Goal: Information Seeking & Learning: Check status

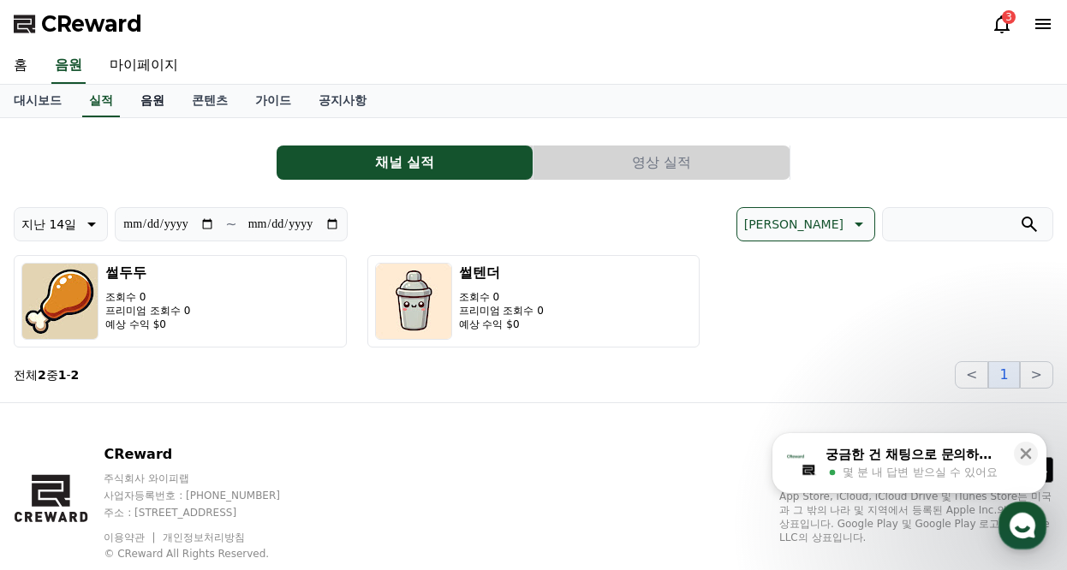
click at [155, 104] on link "음원" at bounding box center [152, 101] width 51 height 33
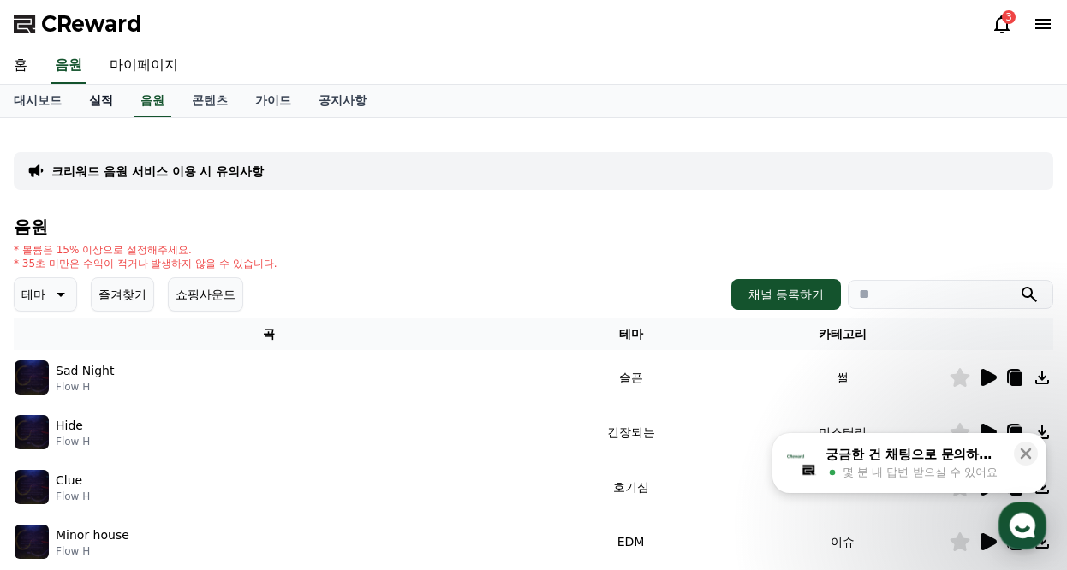
click at [114, 101] on link "실적" at bounding box center [100, 101] width 51 height 33
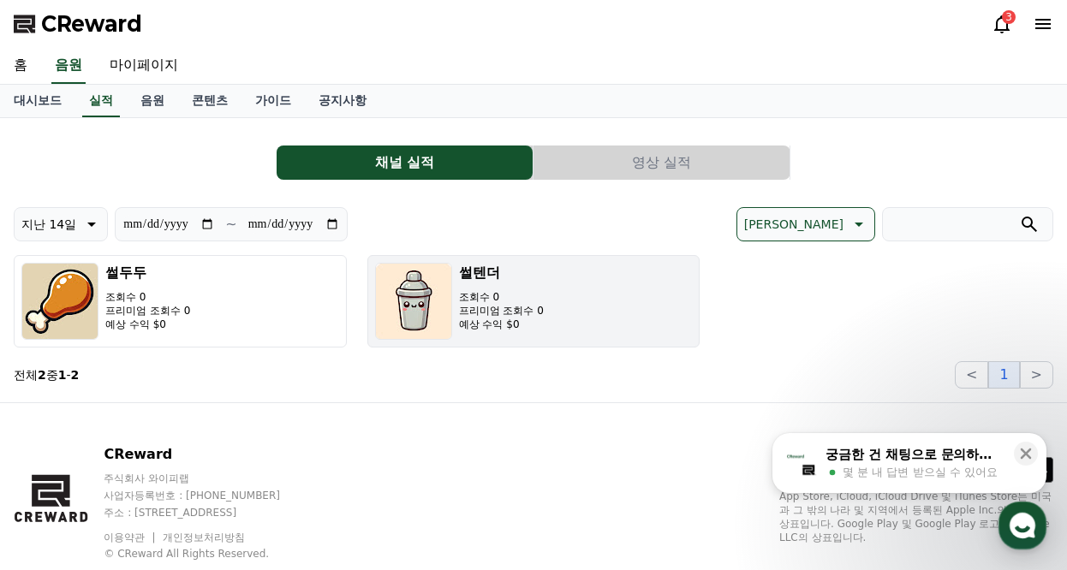
click at [469, 314] on p "프리미엄 조회수 0" at bounding box center [501, 311] width 85 height 14
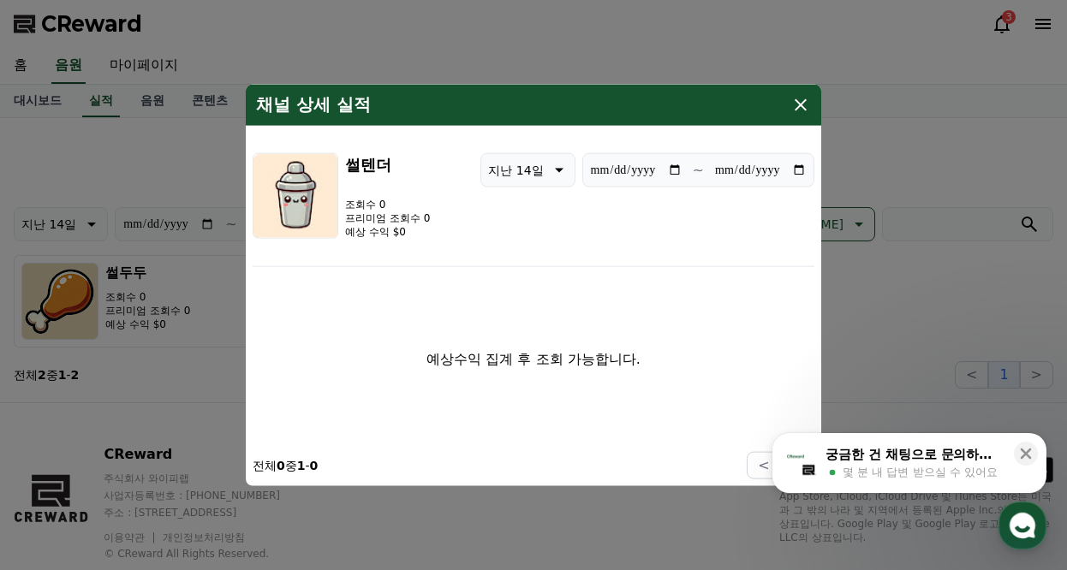
click at [801, 102] on icon "modal" at bounding box center [800, 105] width 21 height 21
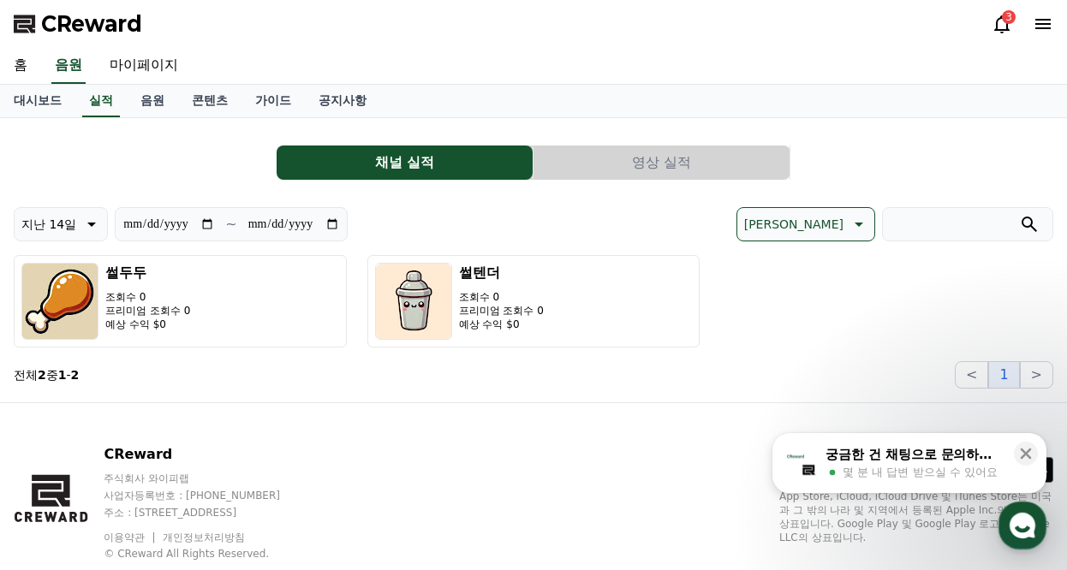
click at [1000, 21] on icon at bounding box center [1002, 24] width 21 height 21
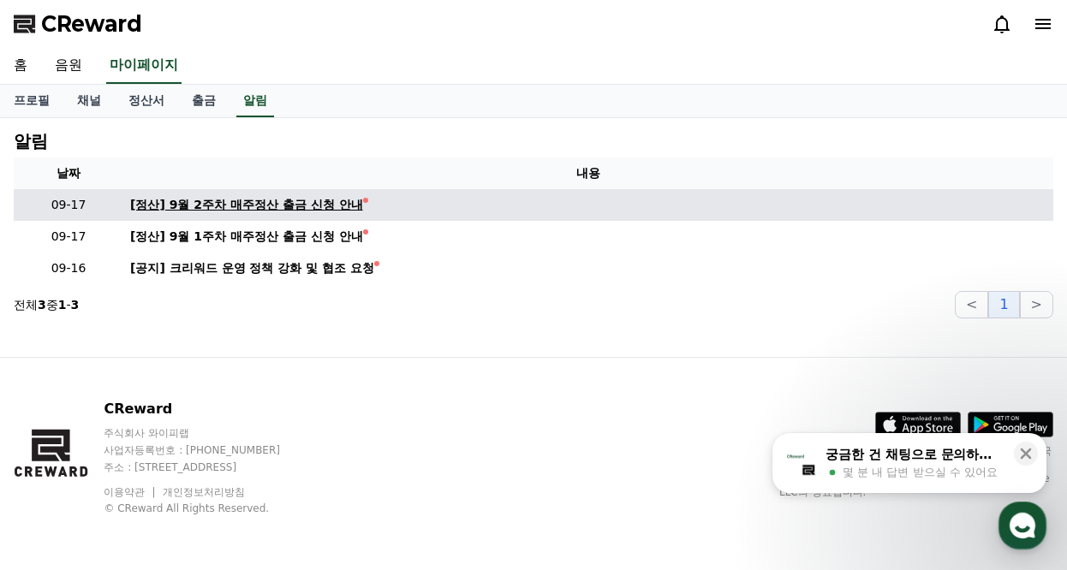
click at [321, 209] on div "[정산] 9월 2주차 매주정산 출금 신청 안내" at bounding box center [246, 205] width 233 height 18
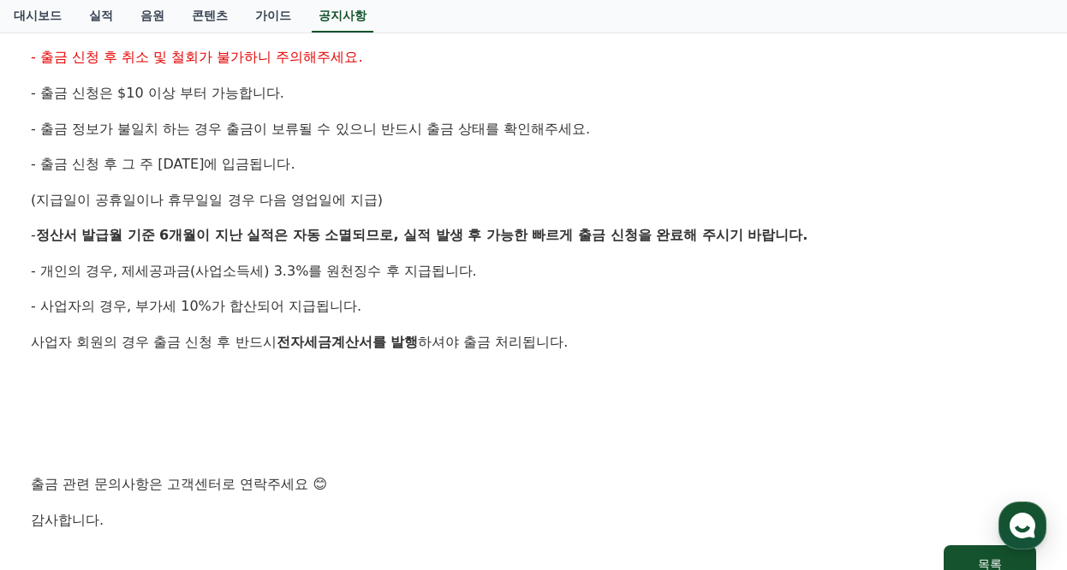
scroll to position [612, 0]
